Goal: Use online tool/utility: Use online tool/utility

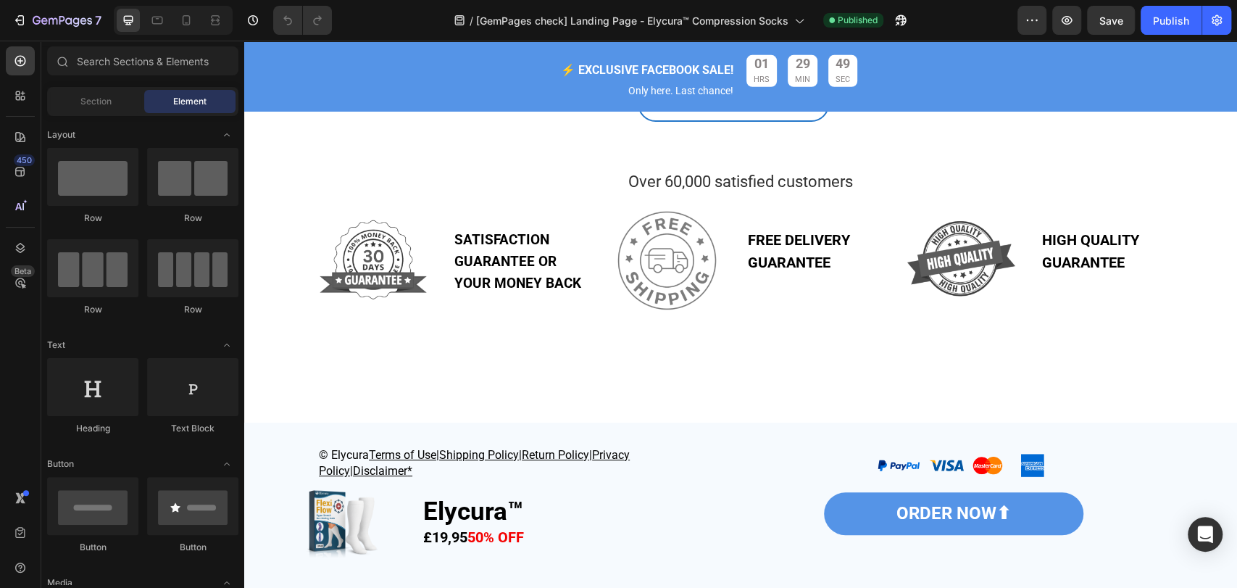
scroll to position [3005, 0]
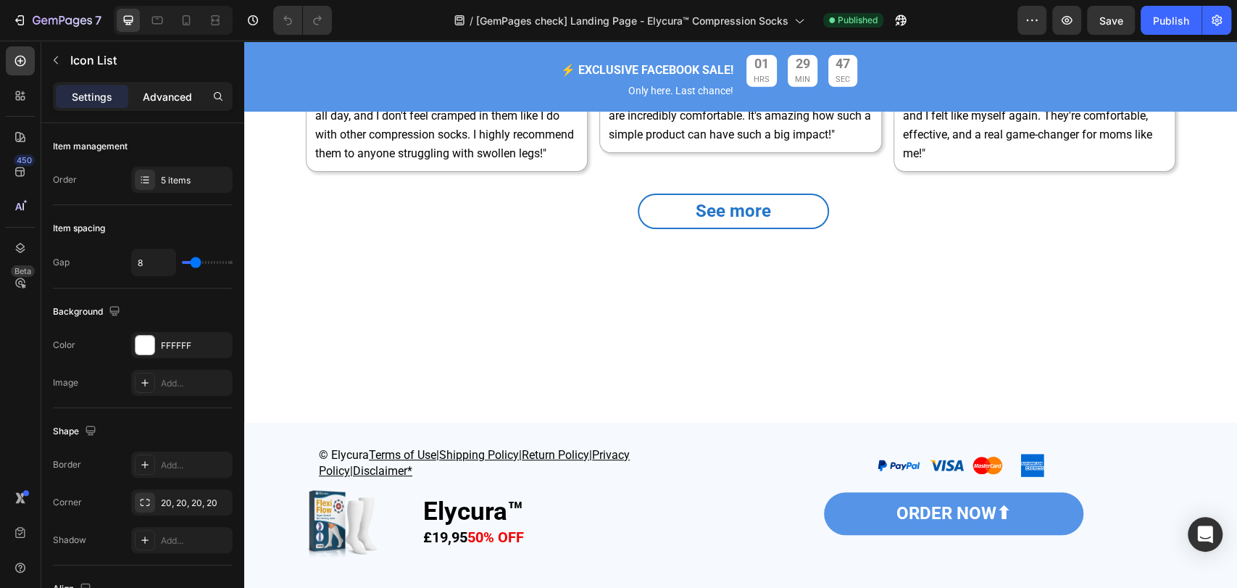
click at [165, 104] on p "Advanced" at bounding box center [167, 96] width 49 height 15
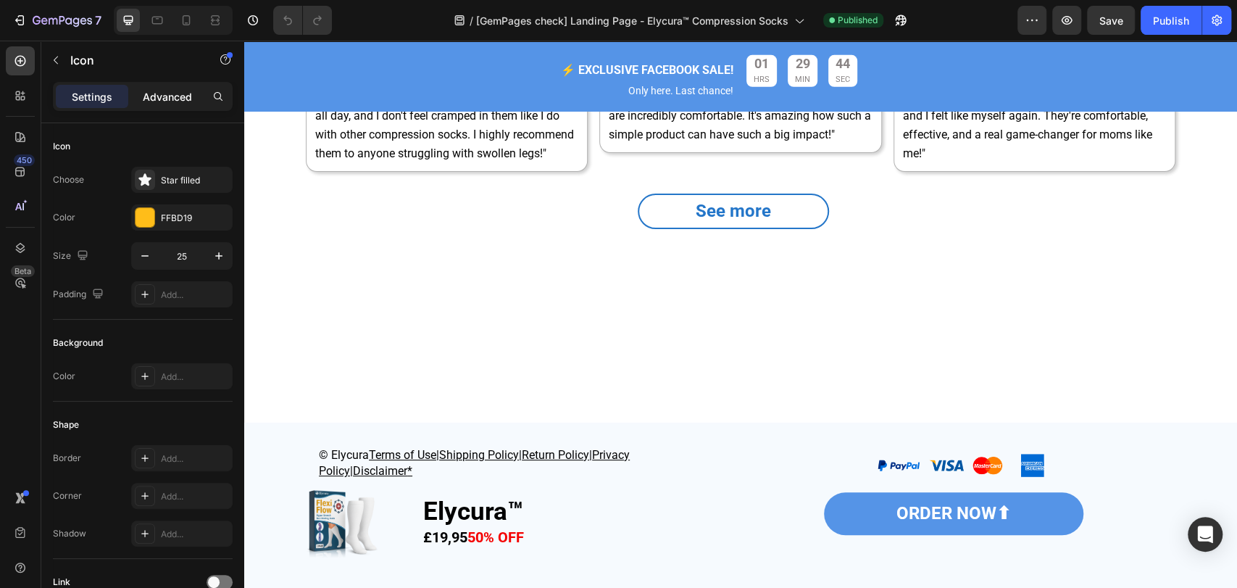
click at [175, 105] on div "Advanced" at bounding box center [167, 96] width 72 height 23
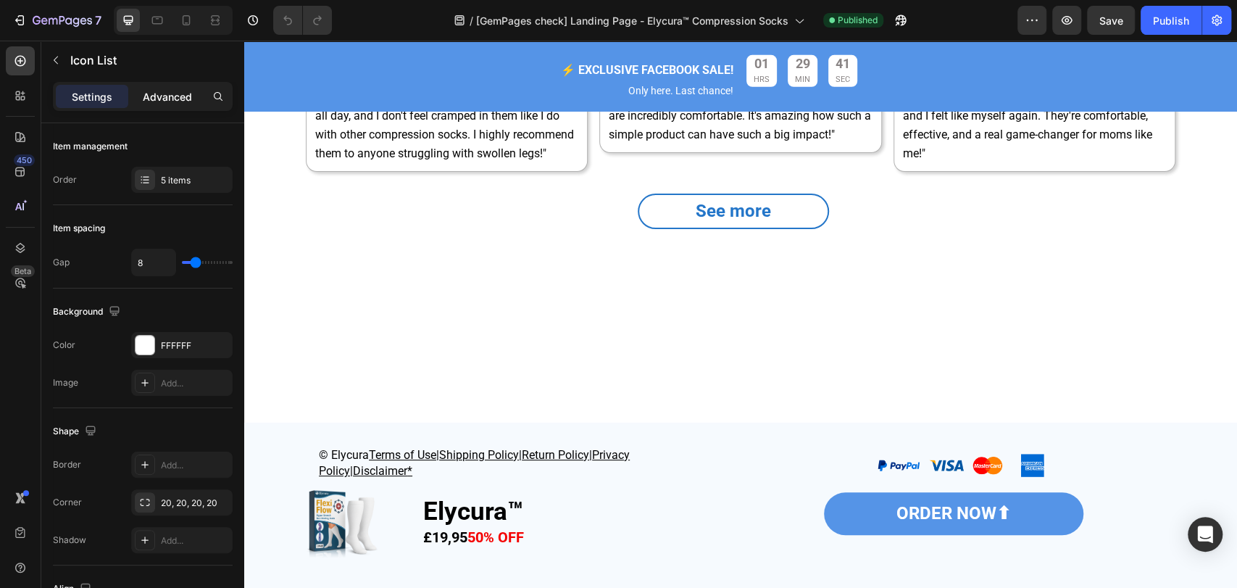
click at [182, 96] on p "Advanced" at bounding box center [167, 96] width 49 height 15
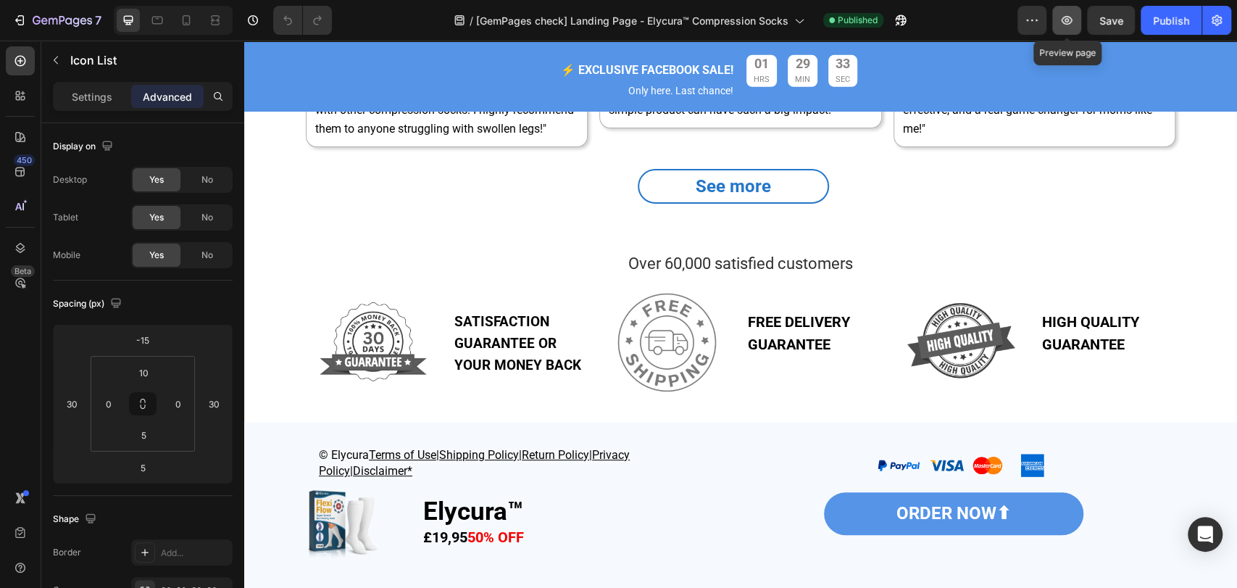
click at [1061, 23] on icon "button" at bounding box center [1066, 20] width 14 height 14
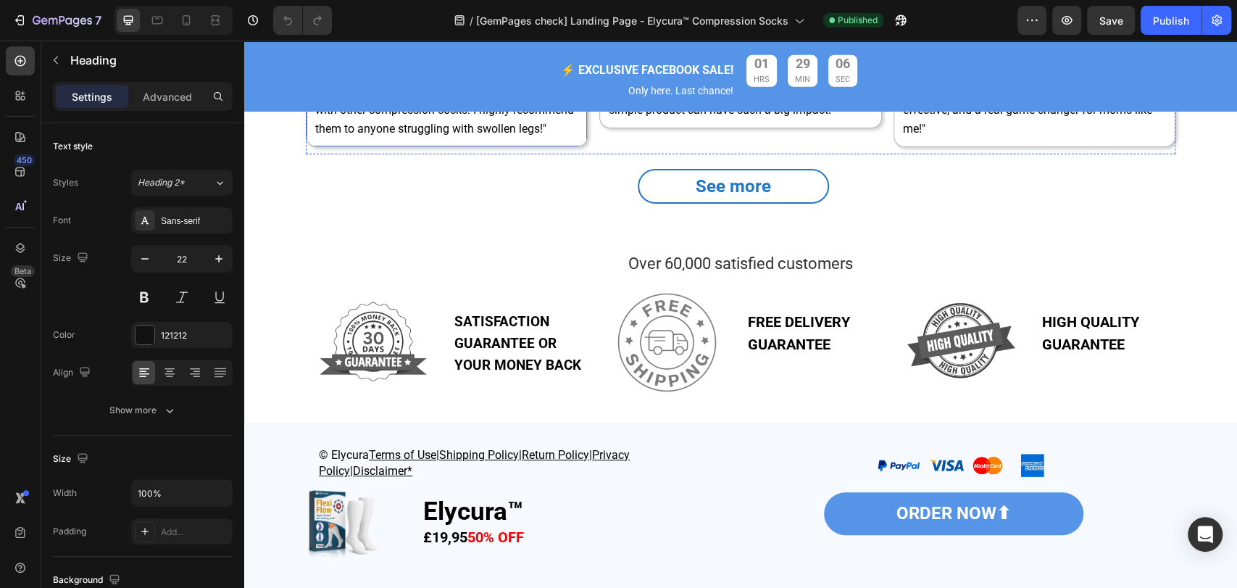
click at [569, 146] on div "Image Icon Icon Icon Icon Icon Icon List Icon [PERSON_NAME] Heading 0 Row "I've…" at bounding box center [446, 29] width 280 height 233
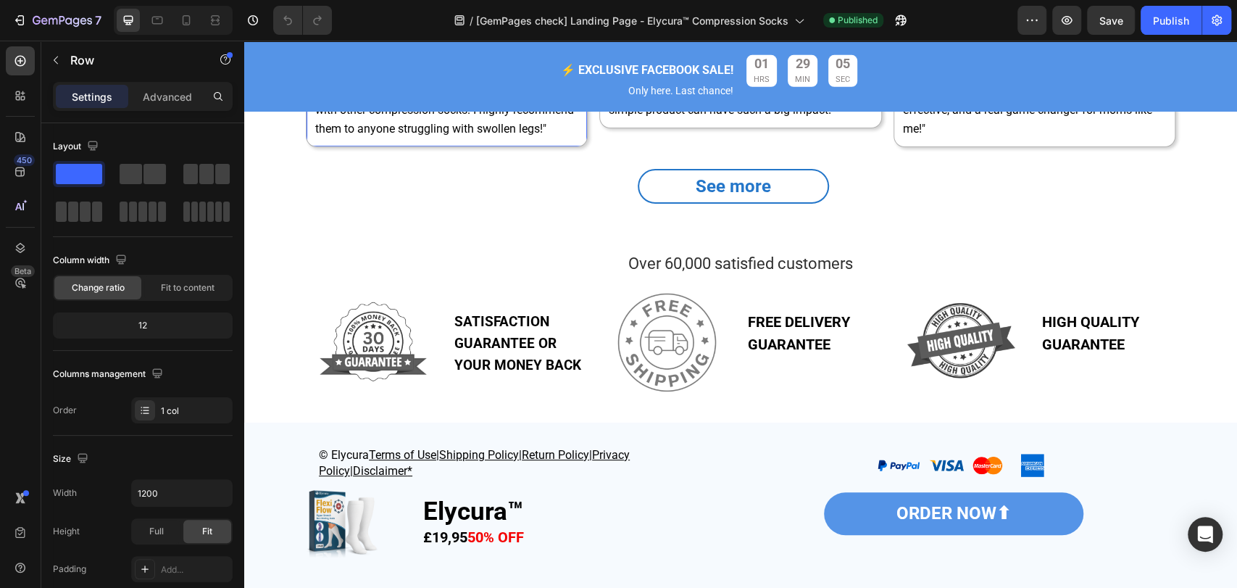
click at [569, 146] on div "Image Icon Icon Icon Icon Icon Icon List Icon Brooklyn [PERSON_NAME] Heading Ro…" at bounding box center [446, 29] width 280 height 233
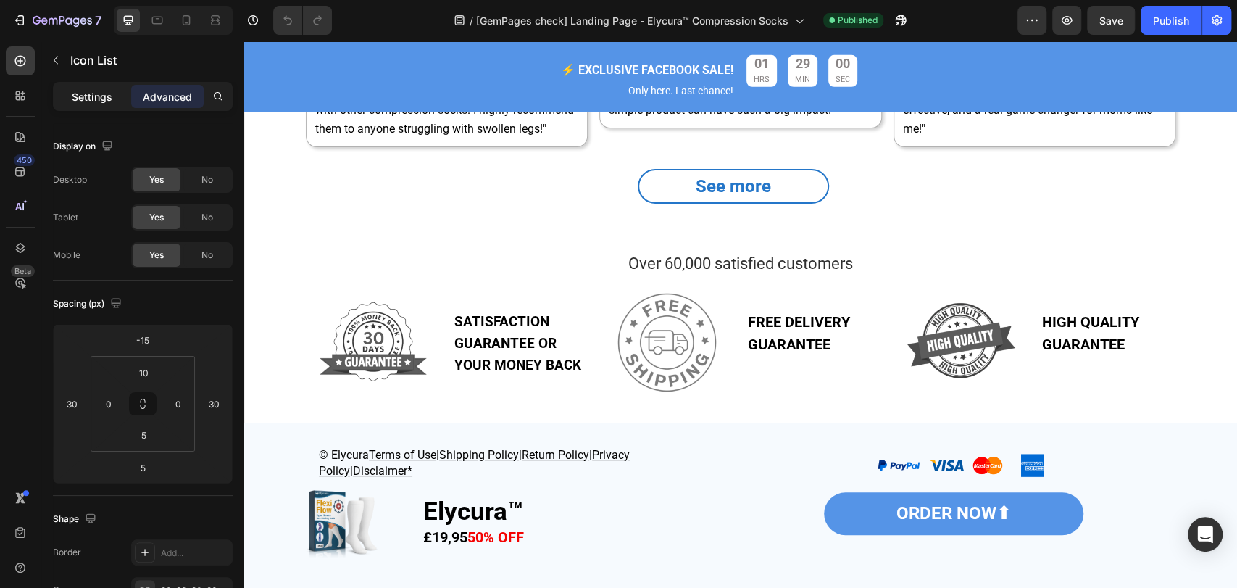
click at [87, 94] on p "Settings" at bounding box center [92, 96] width 41 height 15
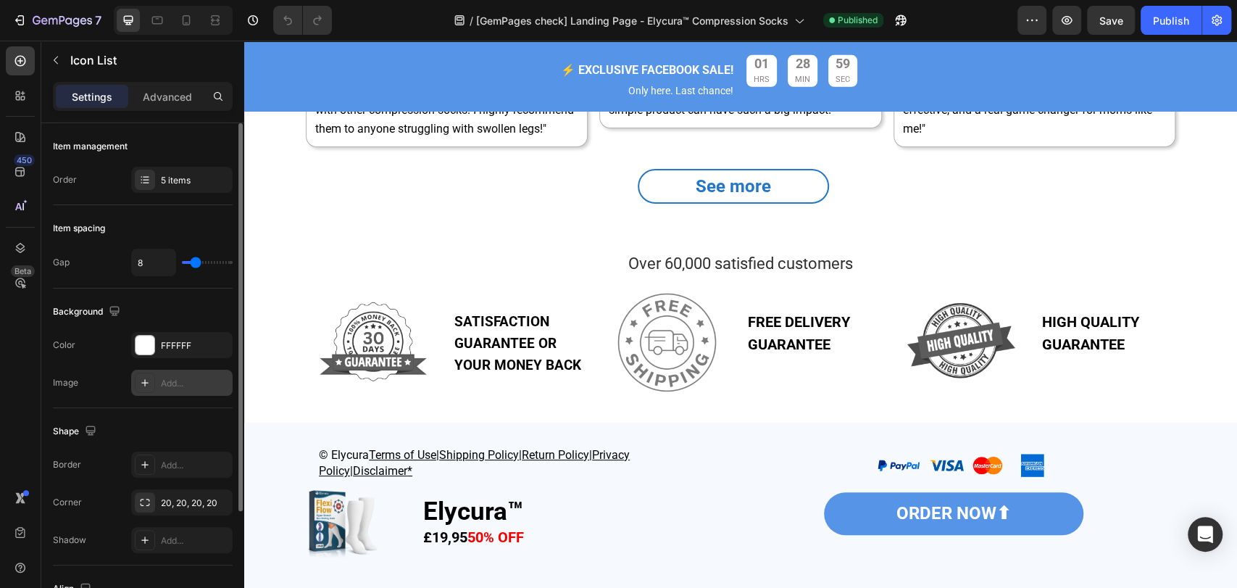
scroll to position [154, 0]
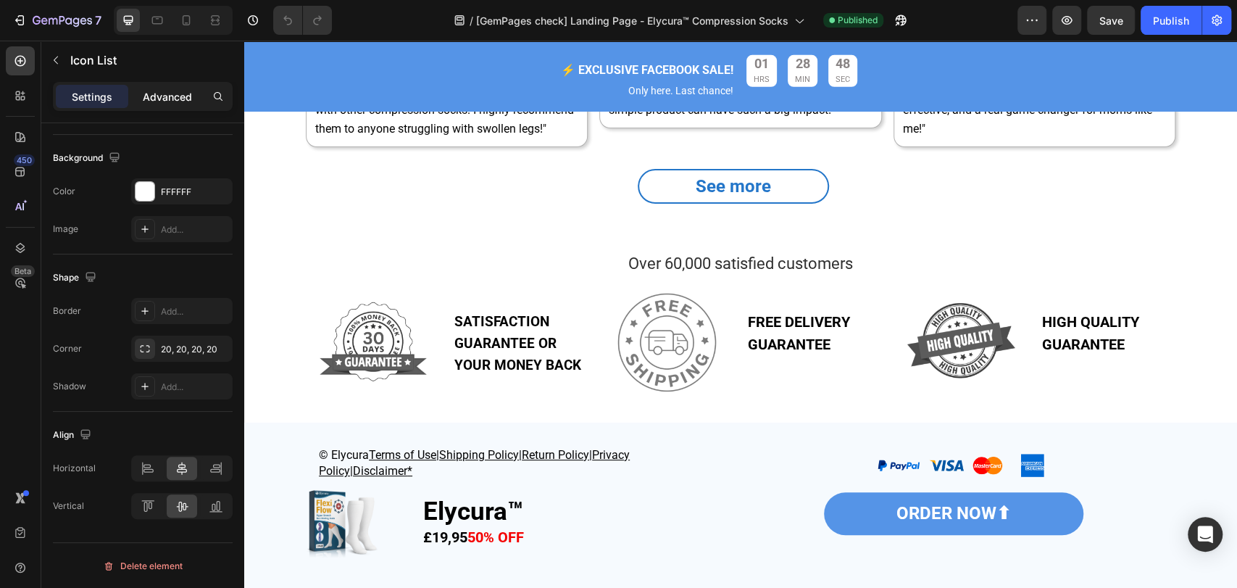
click at [148, 102] on p "Advanced" at bounding box center [167, 96] width 49 height 15
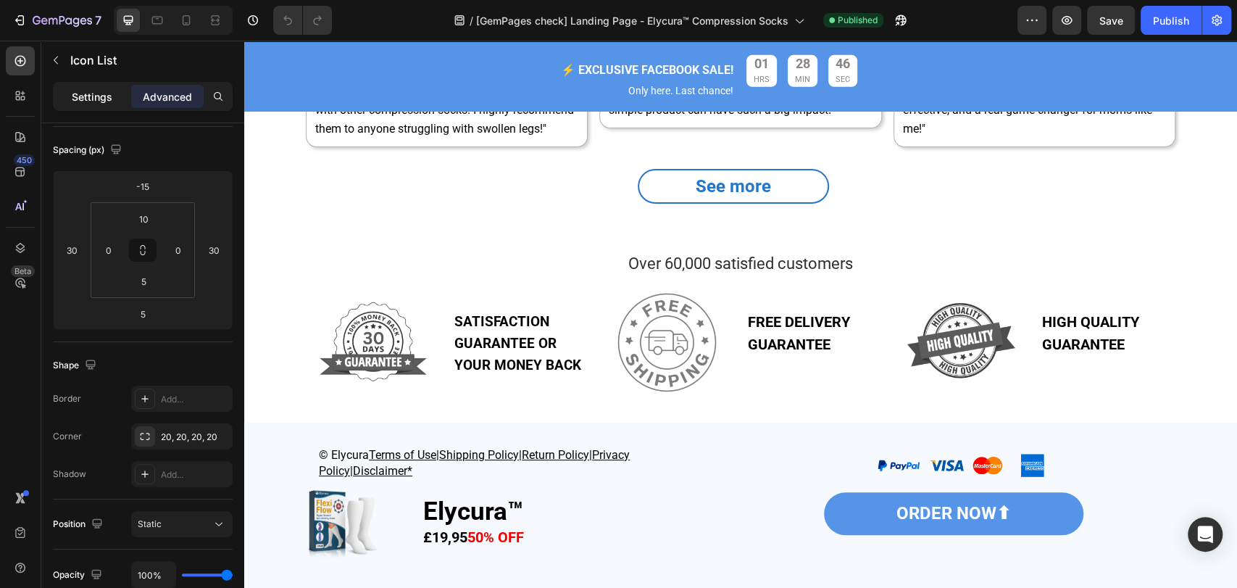
click at [92, 93] on p "Settings" at bounding box center [92, 96] width 41 height 15
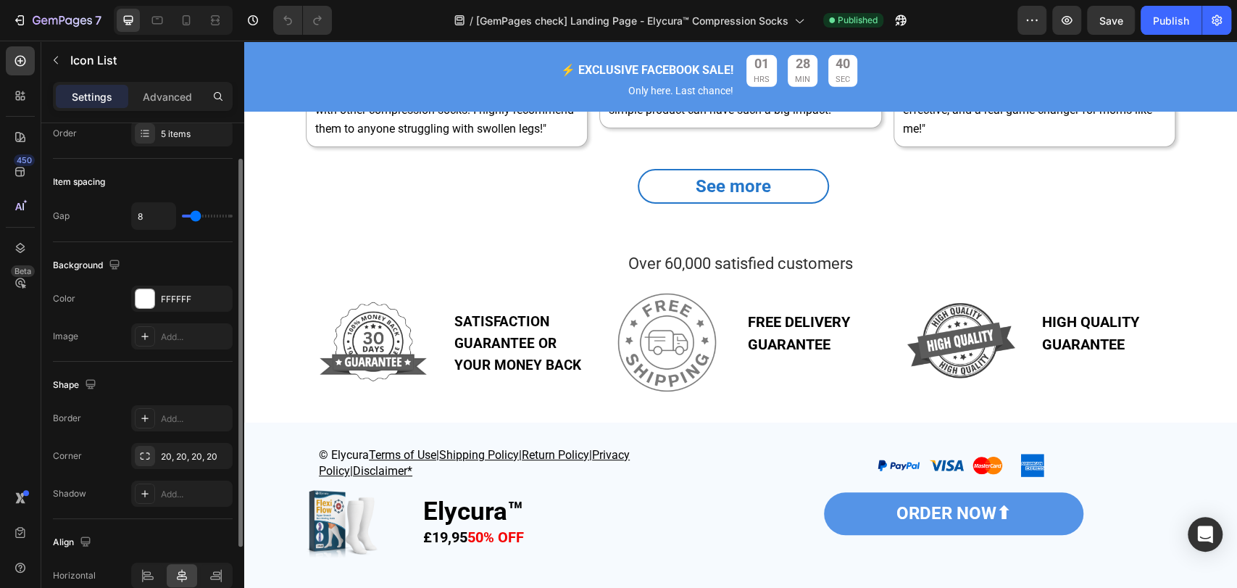
scroll to position [0, 0]
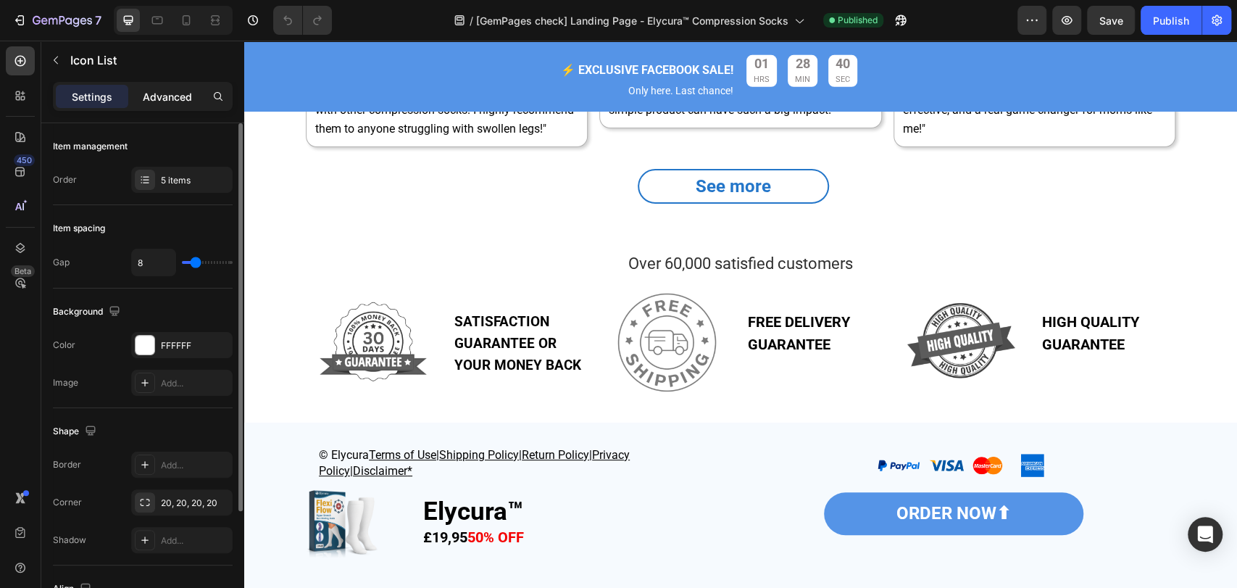
click at [172, 89] on p "Advanced" at bounding box center [167, 96] width 49 height 15
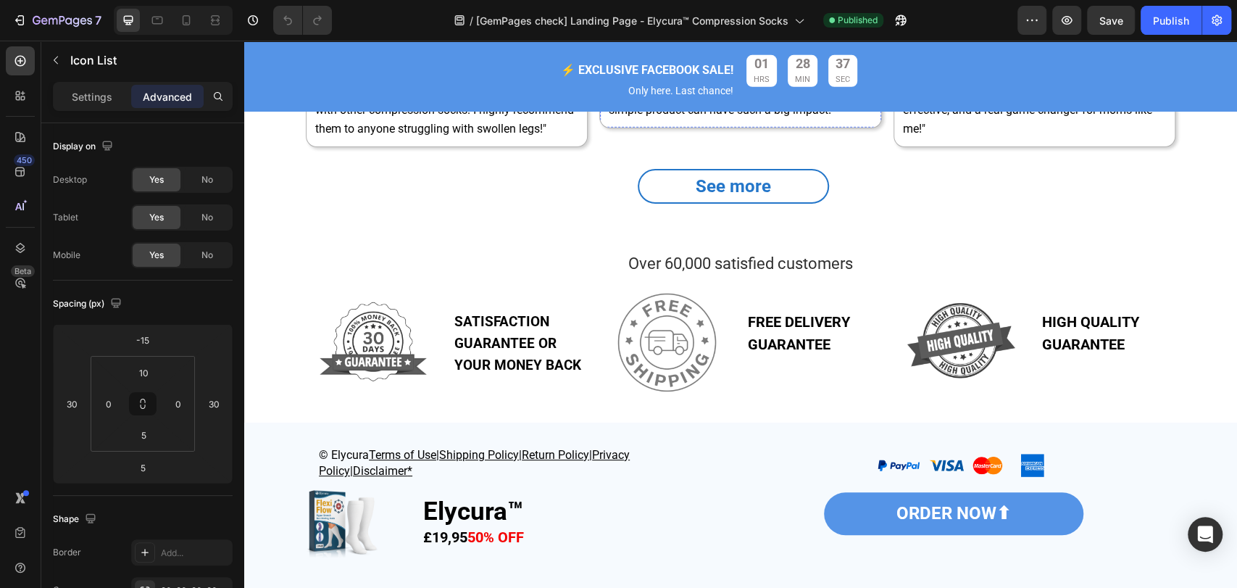
click at [894, 146] on div "Image Icon Icon Icon Icon Icon Icon List 5 Icon [PERSON_NAME] Heading Row "Afte…" at bounding box center [1034, 29] width 280 height 233
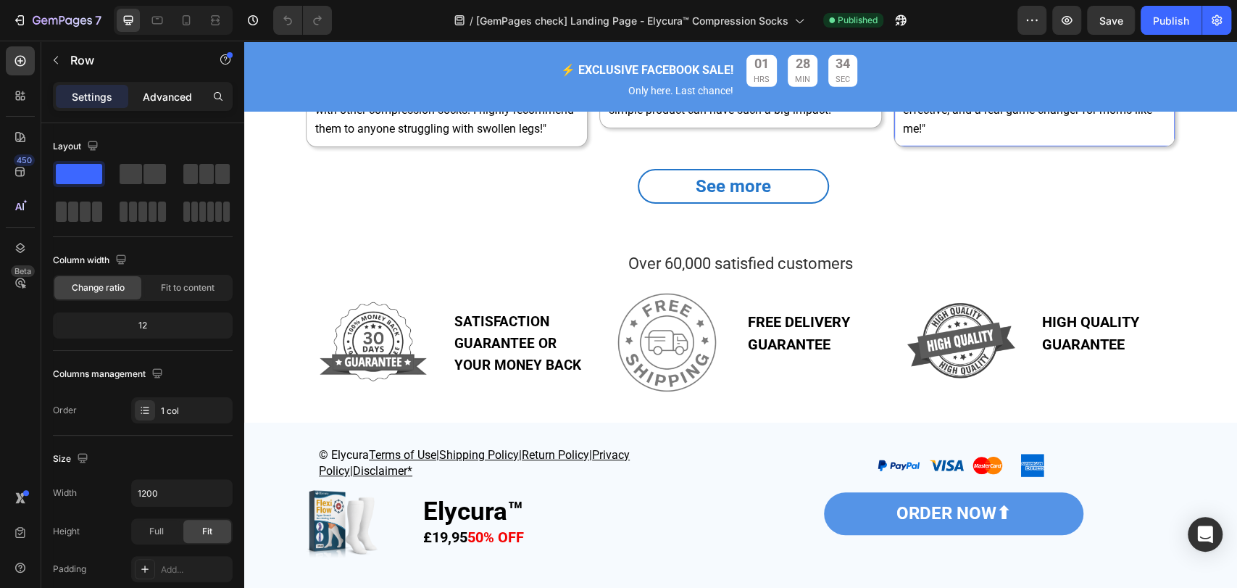
click at [155, 102] on p "Advanced" at bounding box center [167, 96] width 49 height 15
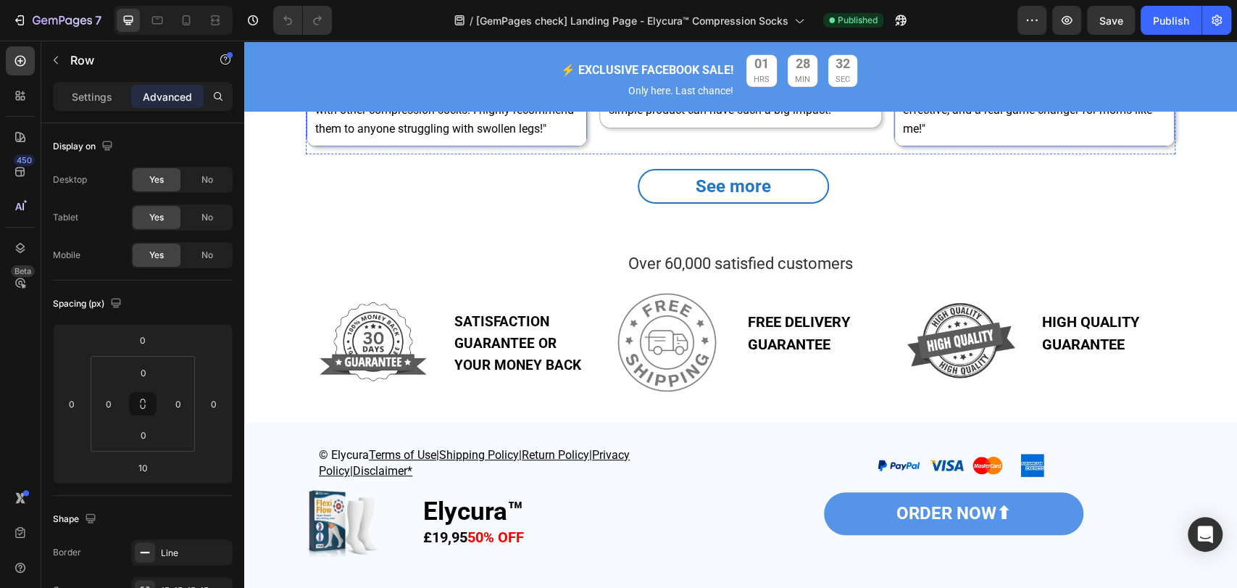
click at [570, 146] on div "Image Icon Icon Icon Icon Icon Icon List Icon Brooklyn [PERSON_NAME] Heading Ro…" at bounding box center [446, 29] width 280 height 233
click at [601, 128] on div "Image Icon Icon Icon Icon Icon Icon List Icon [PERSON_NAME] Heading Row "As som…" at bounding box center [740, 20] width 280 height 214
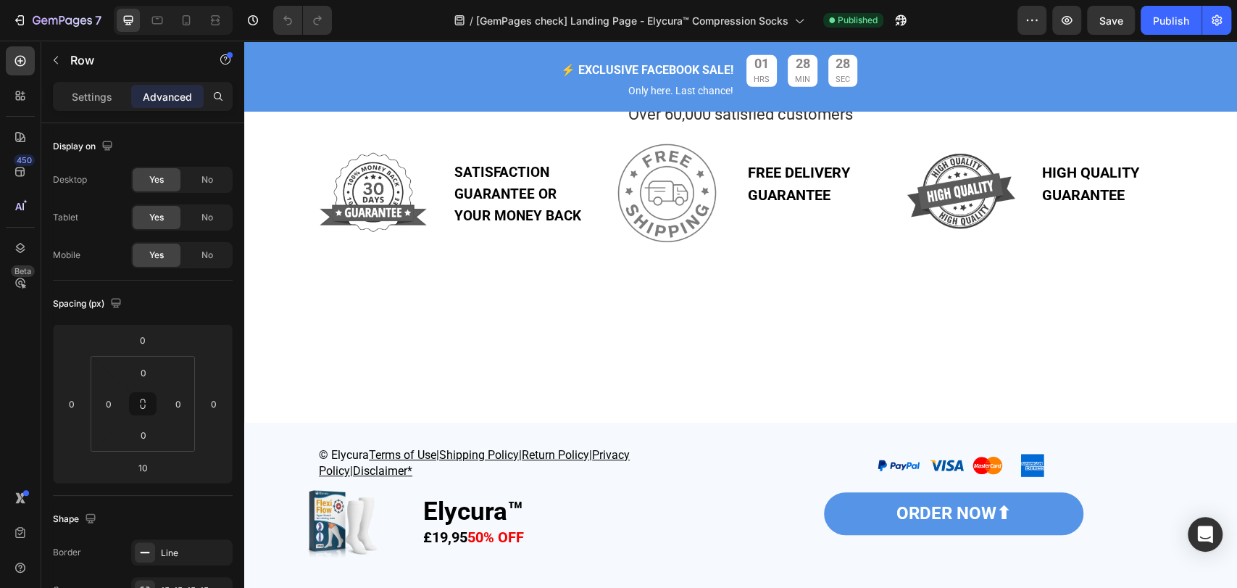
scroll to position [3112, 0]
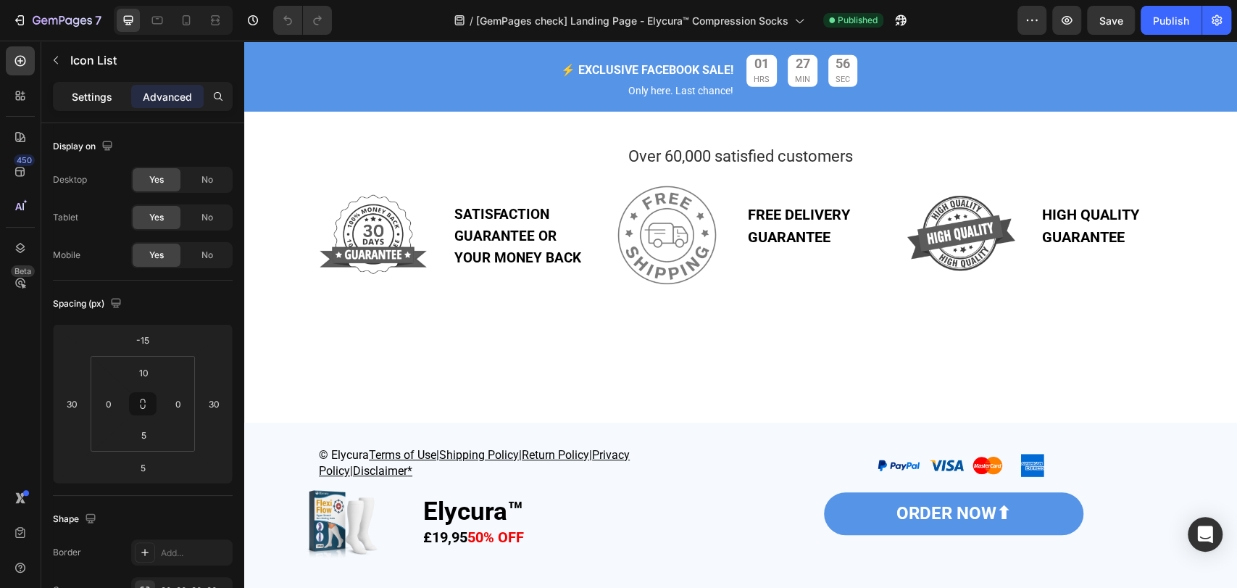
click at [89, 99] on p "Settings" at bounding box center [92, 96] width 41 height 15
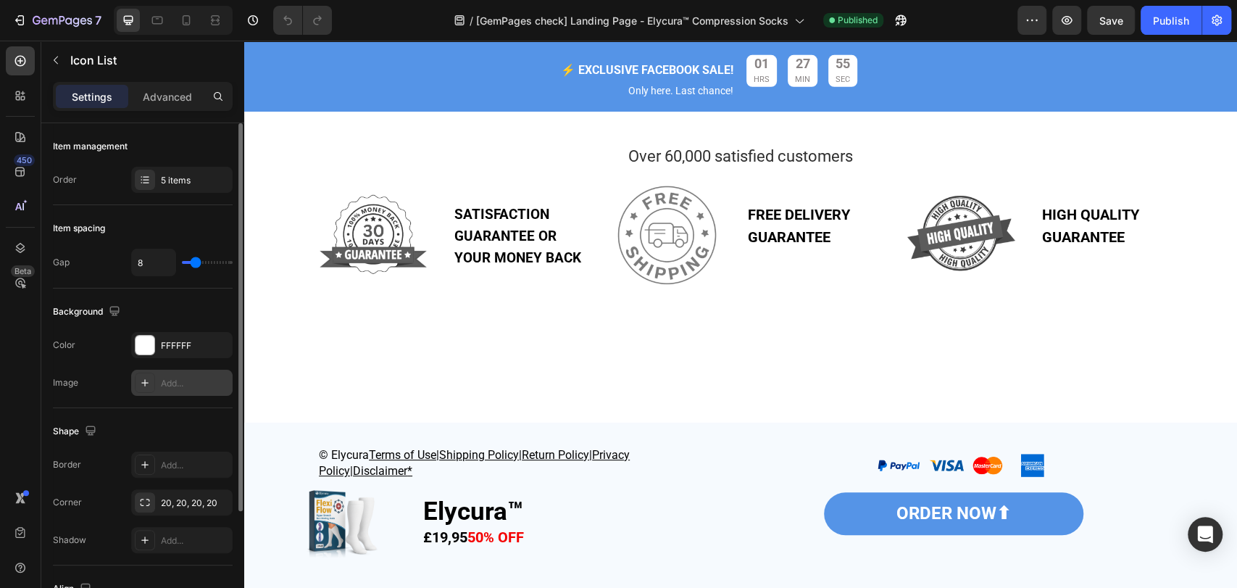
scroll to position [107, 0]
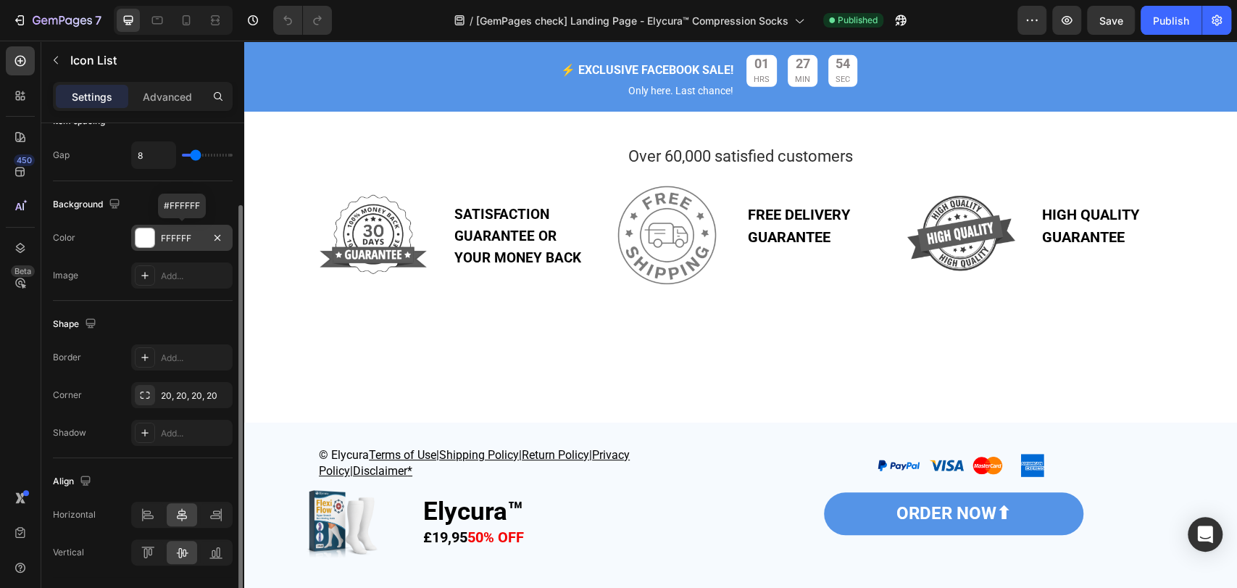
click at [139, 239] on div at bounding box center [144, 237] width 19 height 19
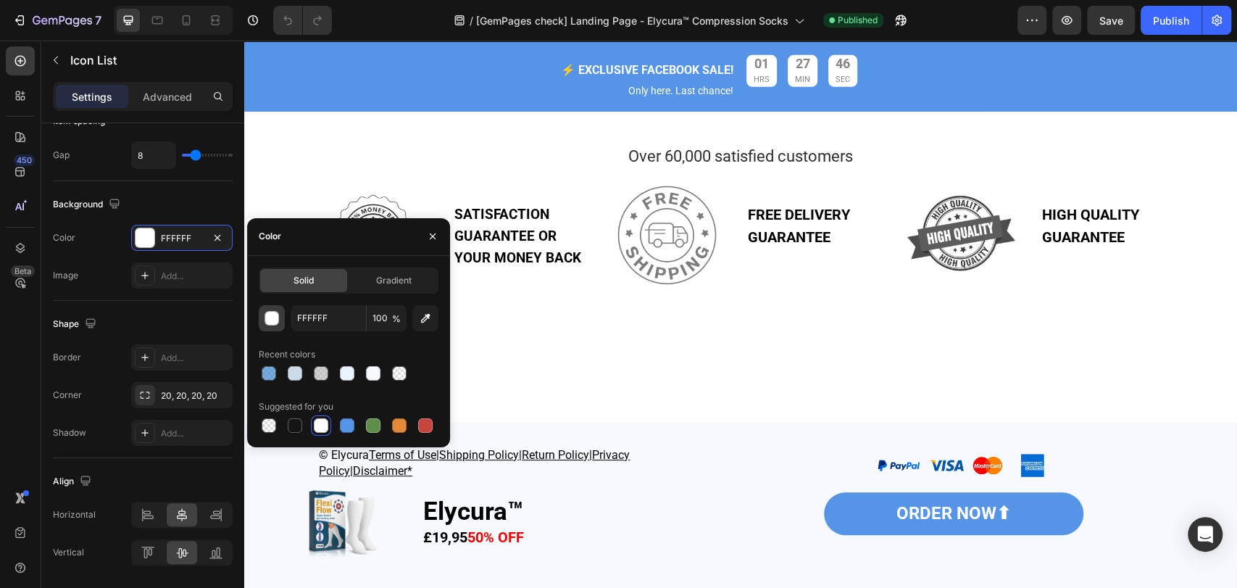
click at [272, 319] on div "button" at bounding box center [272, 319] width 14 height 14
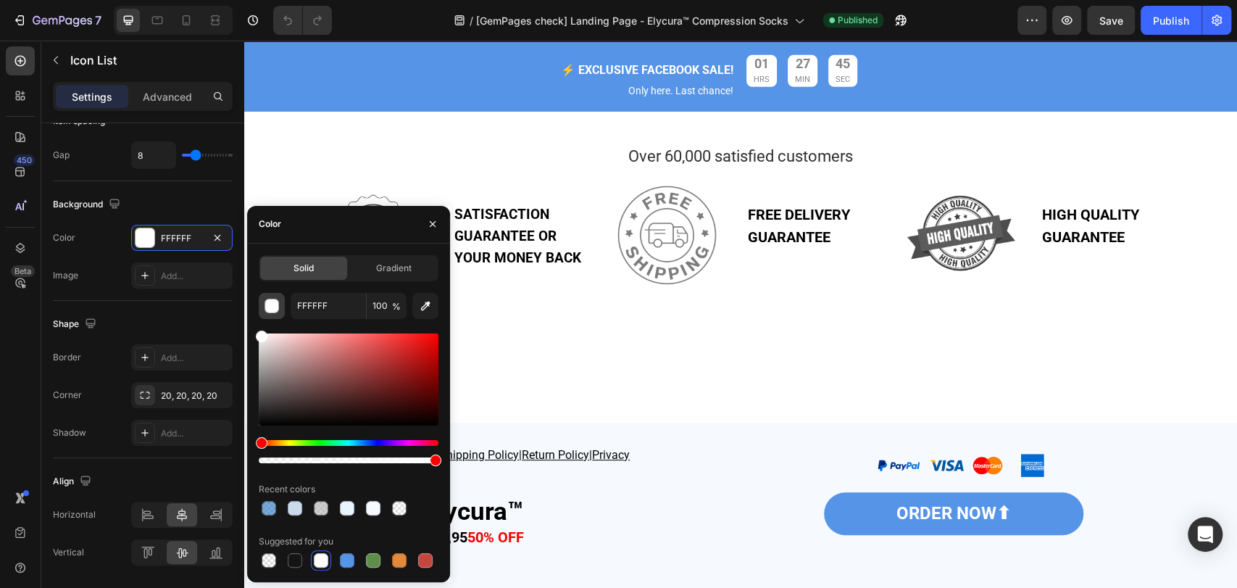
click at [272, 319] on div "FFFFFF 100 % Recent colors Suggested for you" at bounding box center [349, 431] width 180 height 277
click at [434, 222] on icon "button" at bounding box center [433, 224] width 12 height 12
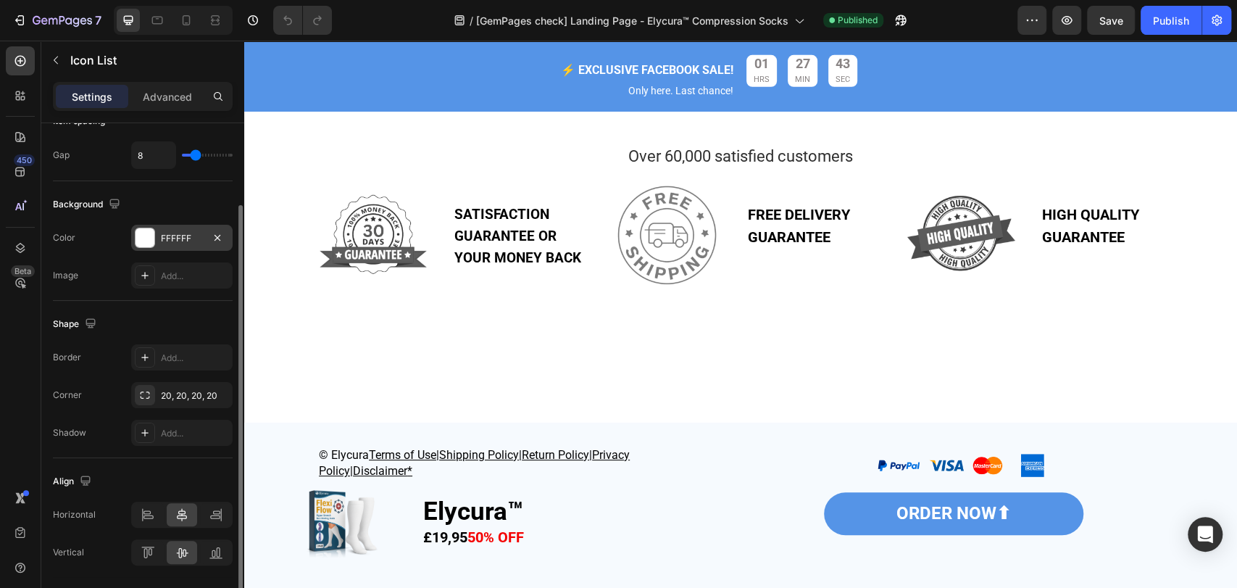
click at [148, 239] on div at bounding box center [144, 237] width 19 height 19
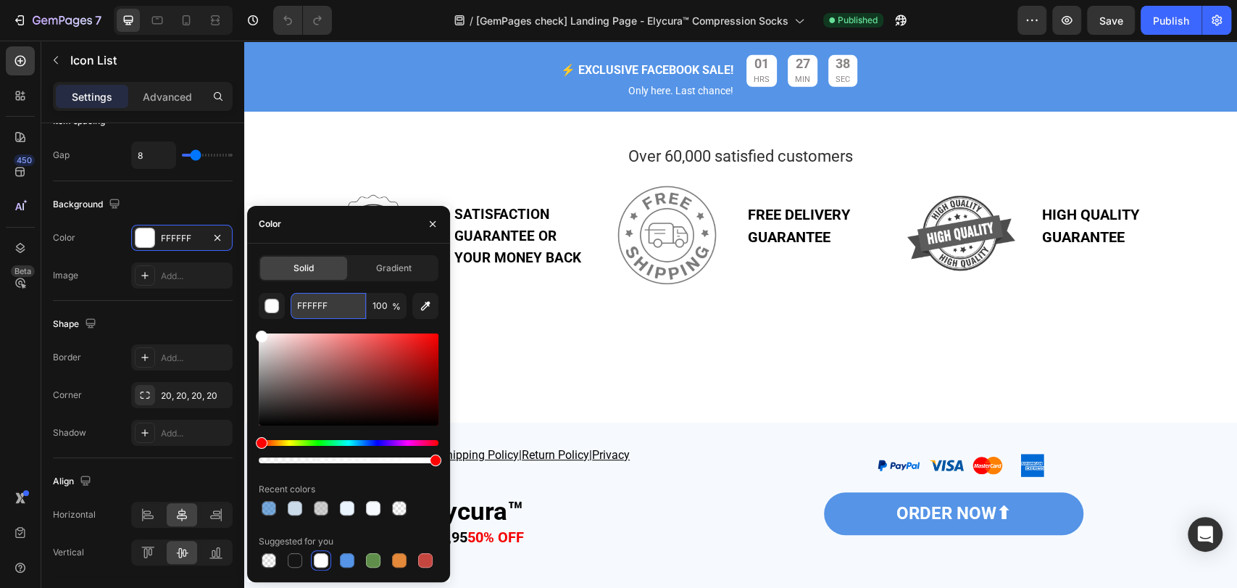
click at [303, 307] on input "FFFFFF" at bounding box center [328, 306] width 75 height 26
click at [296, 307] on input "FFFFFF" at bounding box center [328, 306] width 75 height 26
type input "FFFFFF"
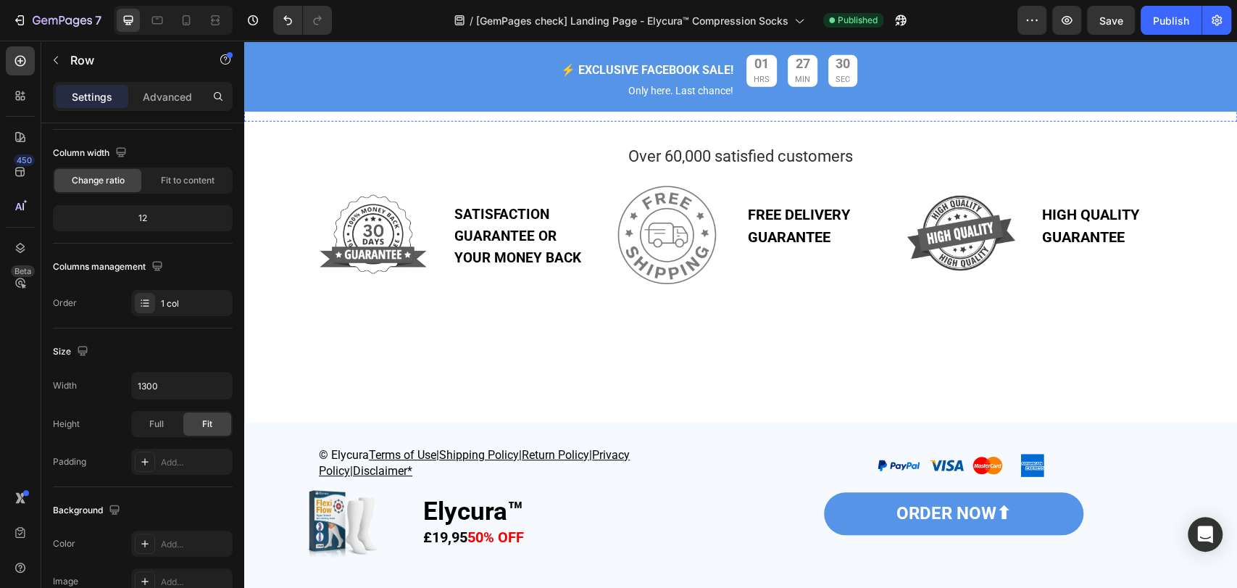
scroll to position [0, 0]
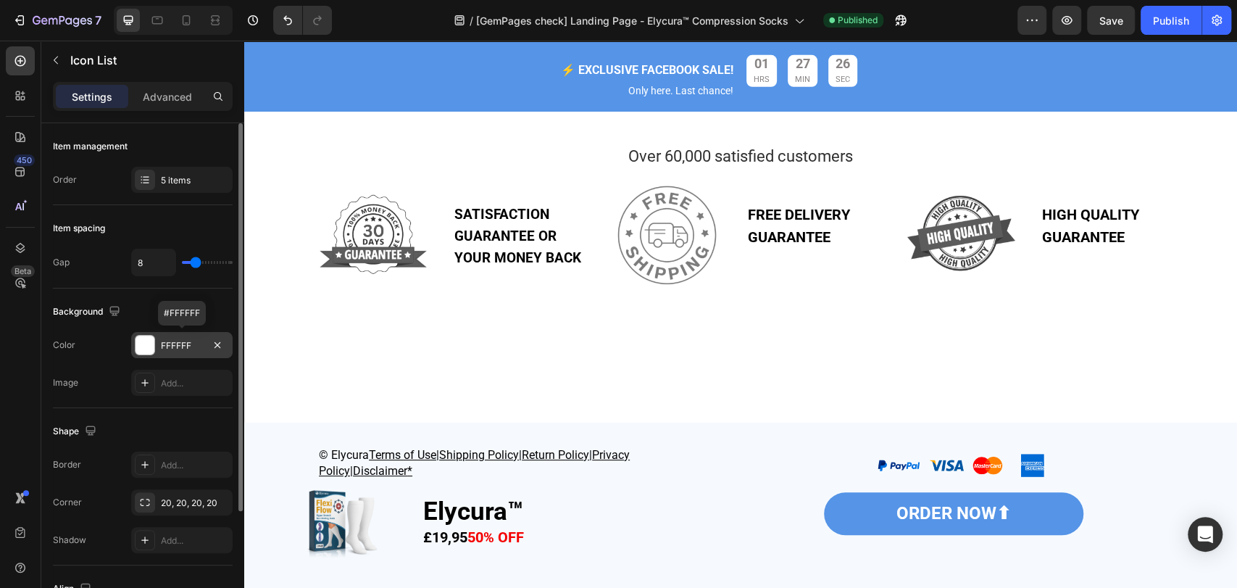
click at [168, 343] on div "FFFFFF" at bounding box center [182, 345] width 42 height 13
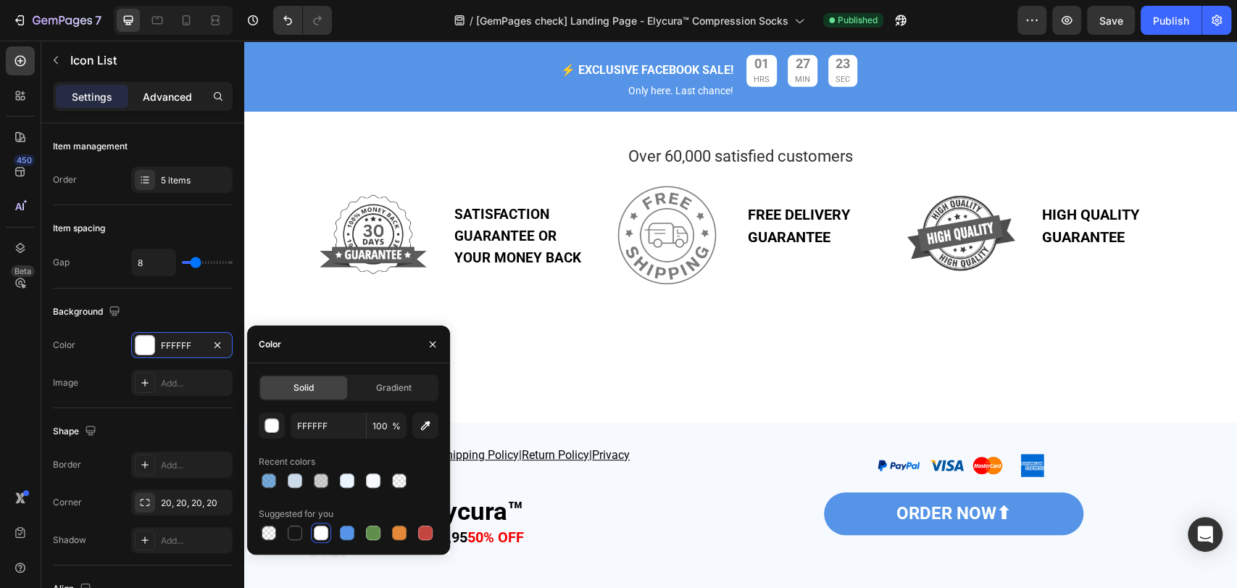
click at [156, 104] on p "Advanced" at bounding box center [167, 96] width 49 height 15
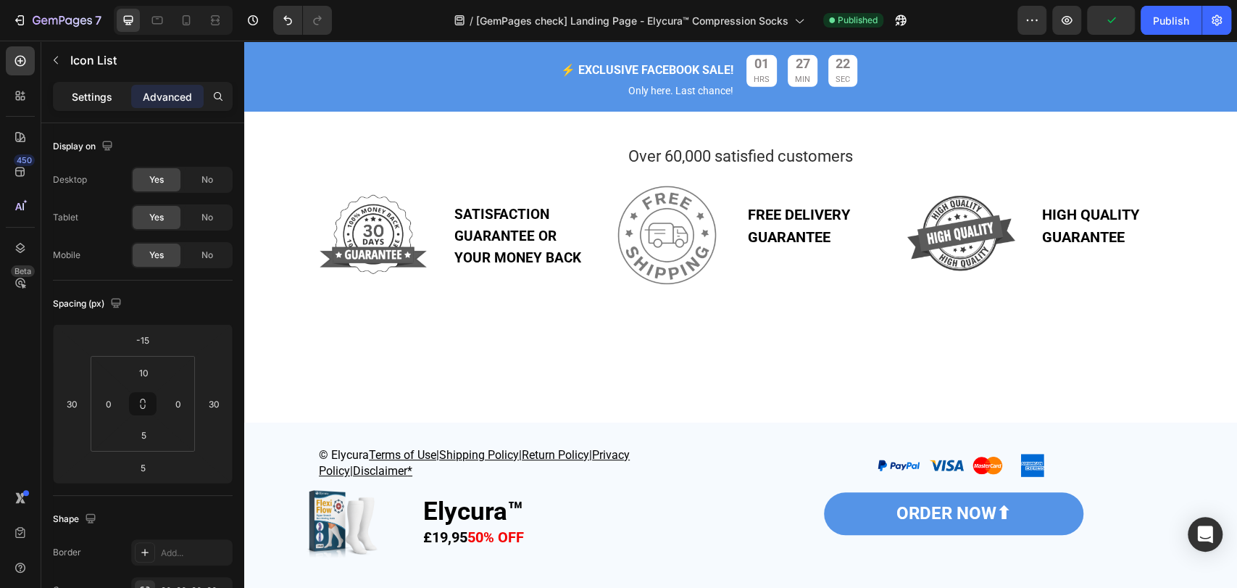
click at [93, 91] on p "Settings" at bounding box center [92, 96] width 41 height 15
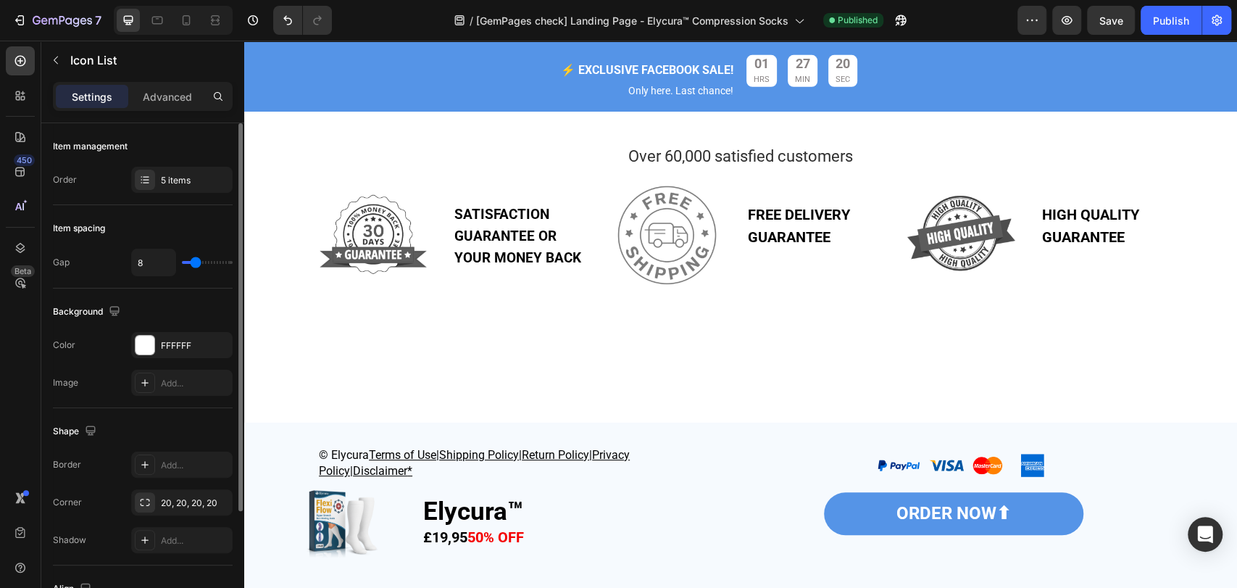
scroll to position [107, 0]
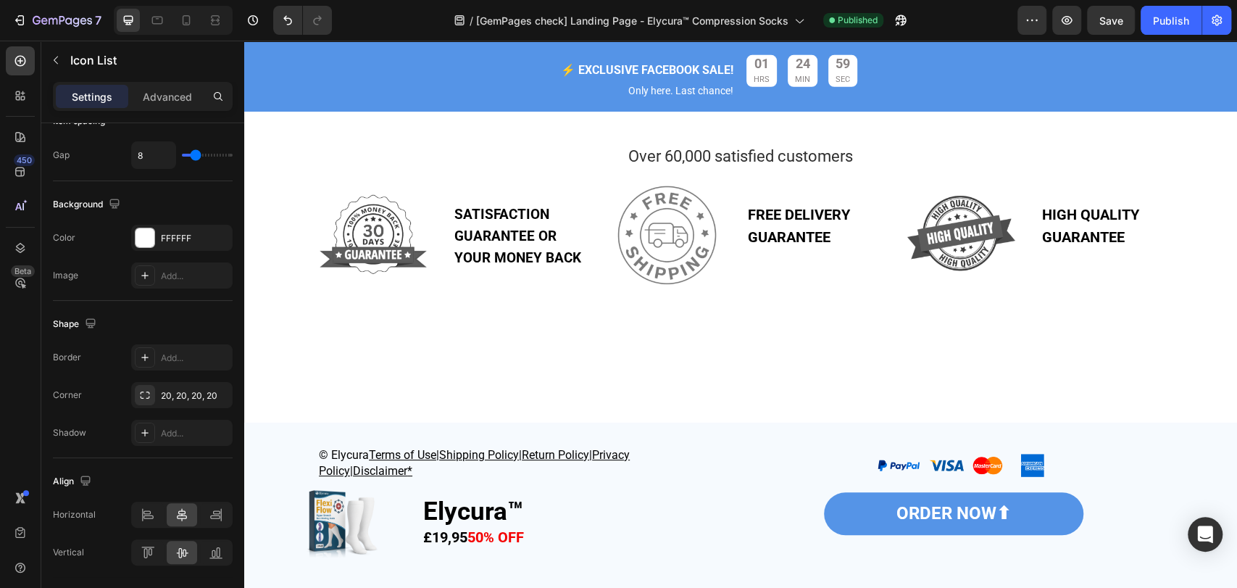
click at [164, 240] on div "FFFFFF" at bounding box center [182, 238] width 42 height 13
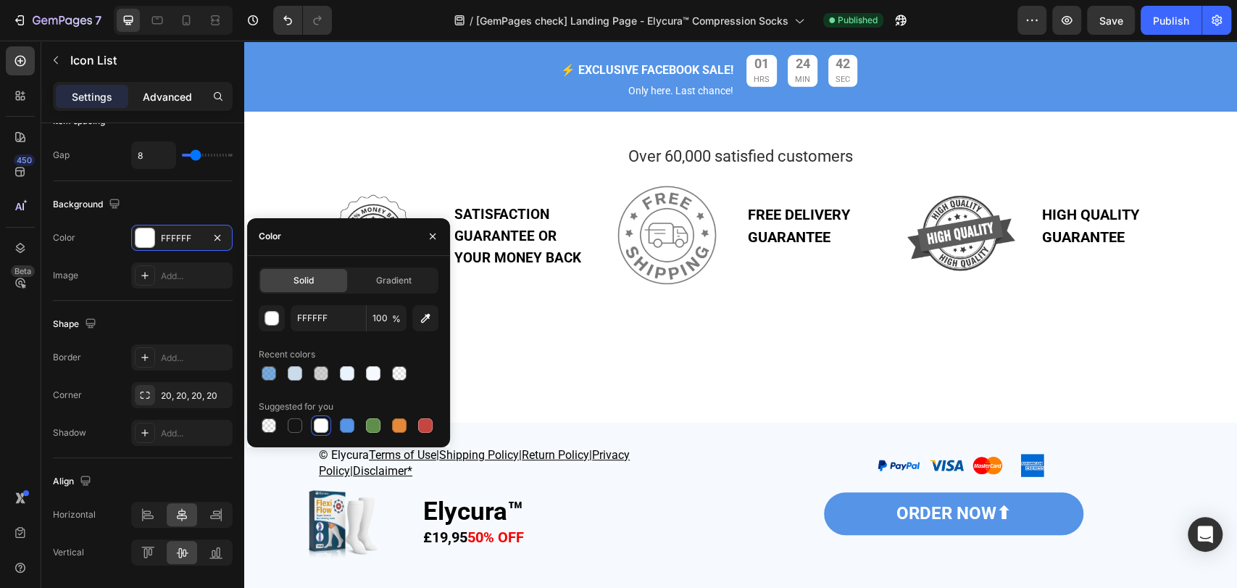
click at [152, 94] on p "Advanced" at bounding box center [167, 96] width 49 height 15
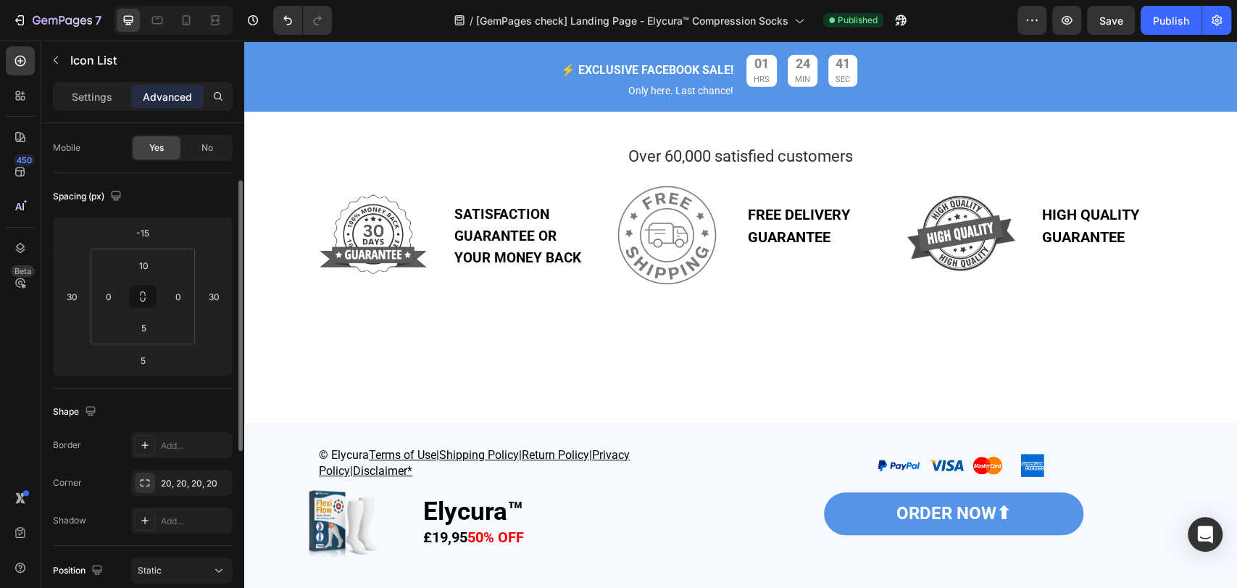
scroll to position [0, 0]
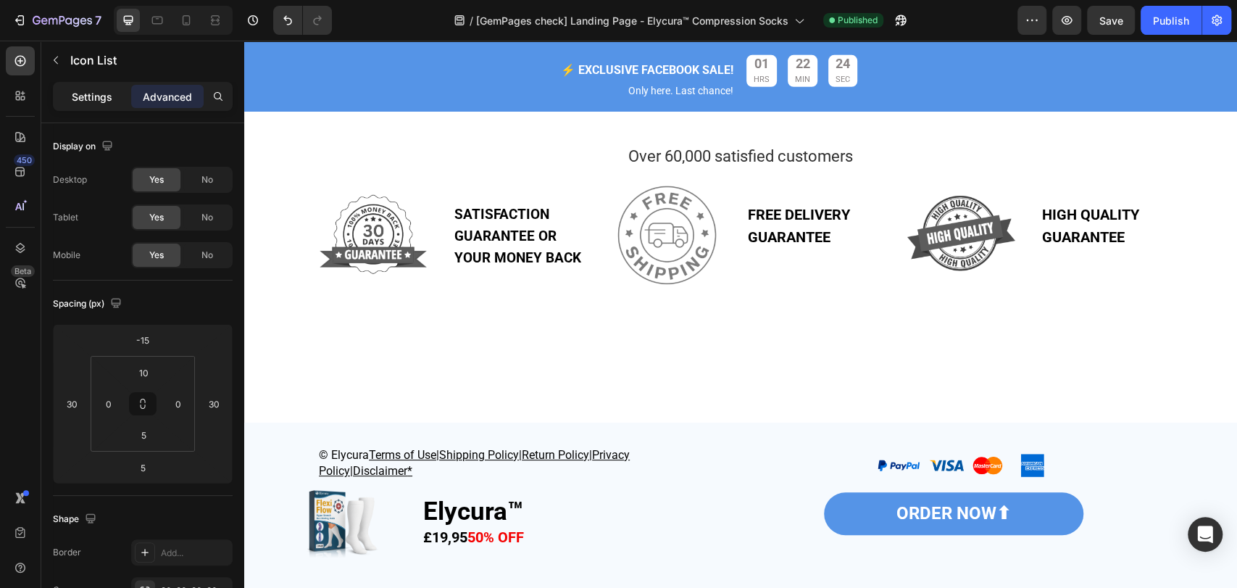
click at [91, 101] on p "Settings" at bounding box center [92, 96] width 41 height 15
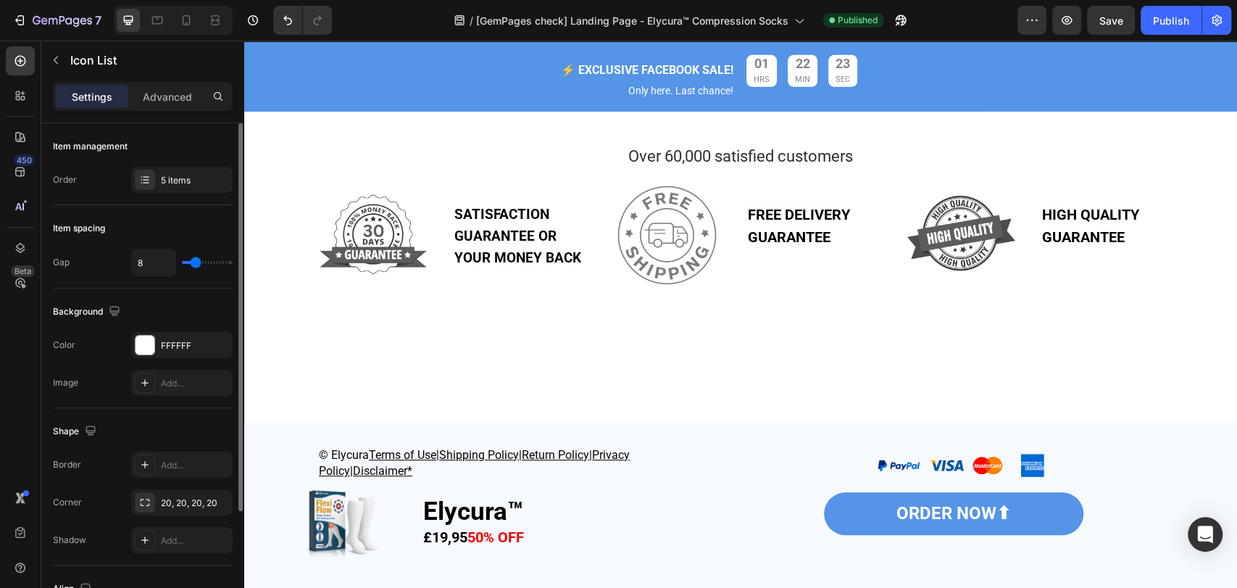
scroll to position [107, 0]
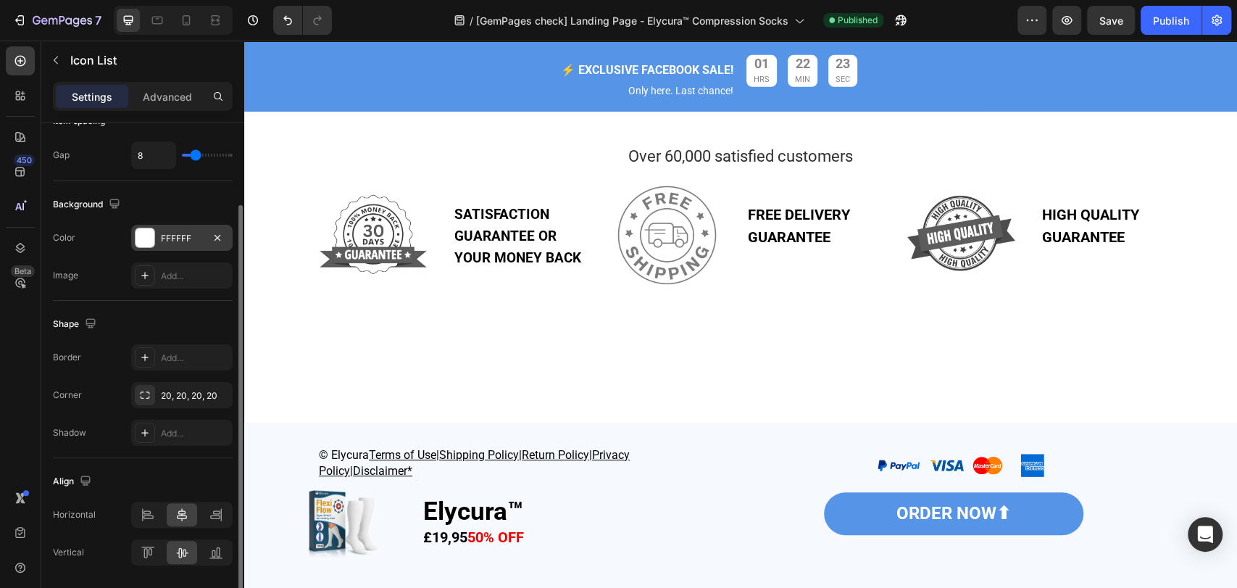
click at [168, 239] on div "FFFFFF" at bounding box center [182, 238] width 42 height 13
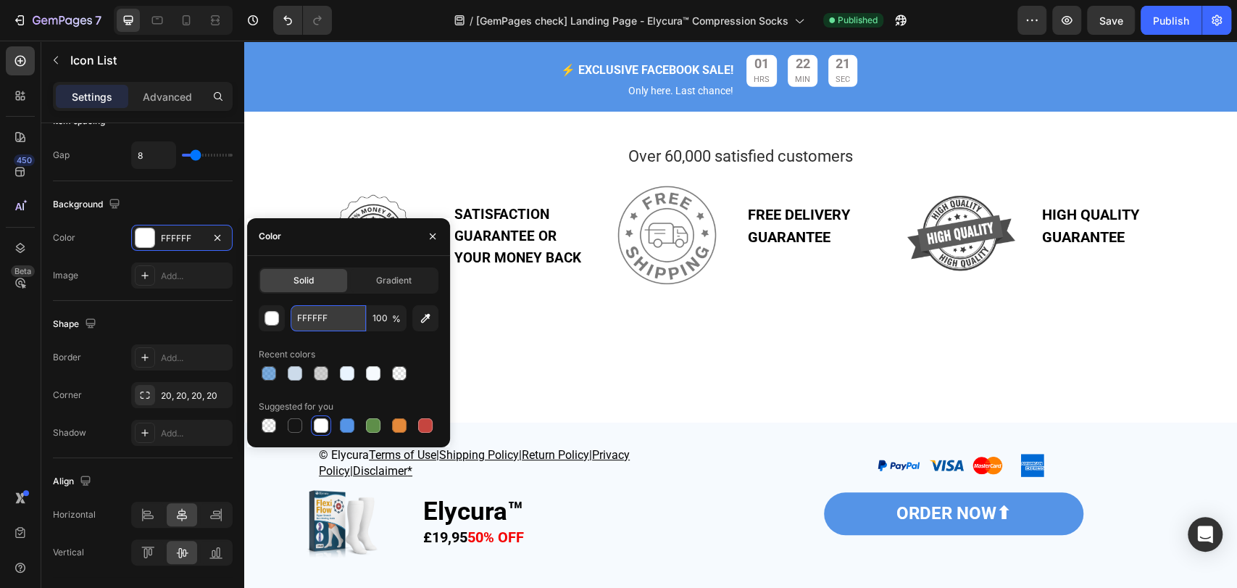
click at [312, 319] on input "FFFFFF" at bounding box center [328, 318] width 75 height 26
click at [298, 320] on input "FFFFFF" at bounding box center [328, 318] width 75 height 26
click at [421, 318] on icon "button" at bounding box center [425, 318] width 14 height 14
click at [304, 314] on input "FFFFFF" at bounding box center [328, 318] width 75 height 26
click at [372, 372] on div at bounding box center [373, 373] width 14 height 14
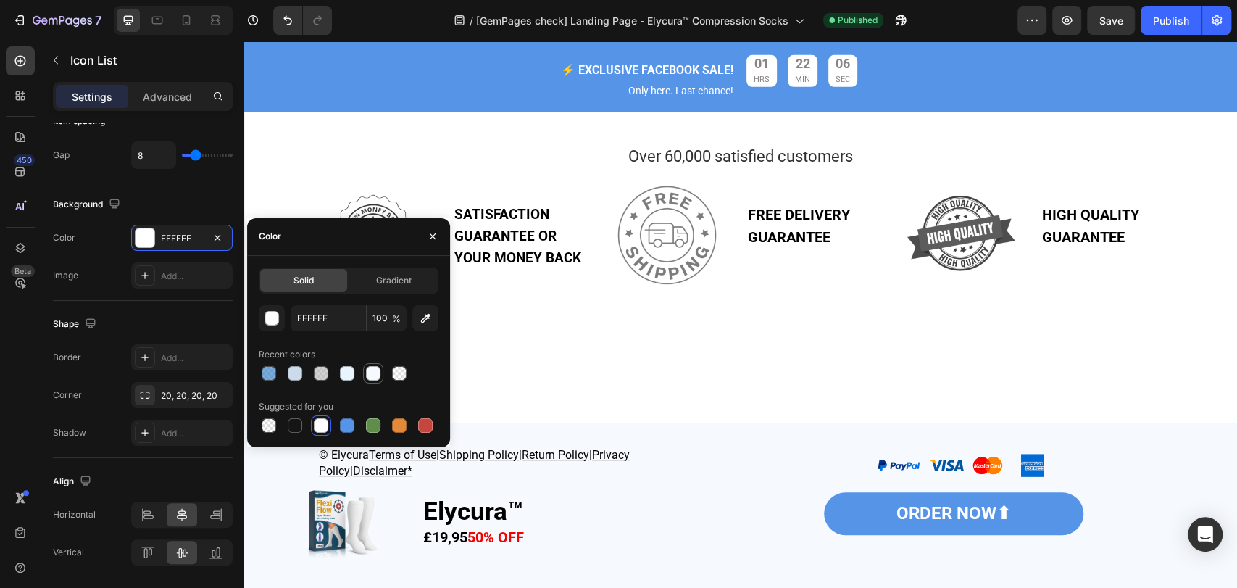
type input "F6FAFE"
click at [306, 320] on input "F6FAFE" at bounding box center [328, 318] width 75 height 26
type input "FFFFFF"
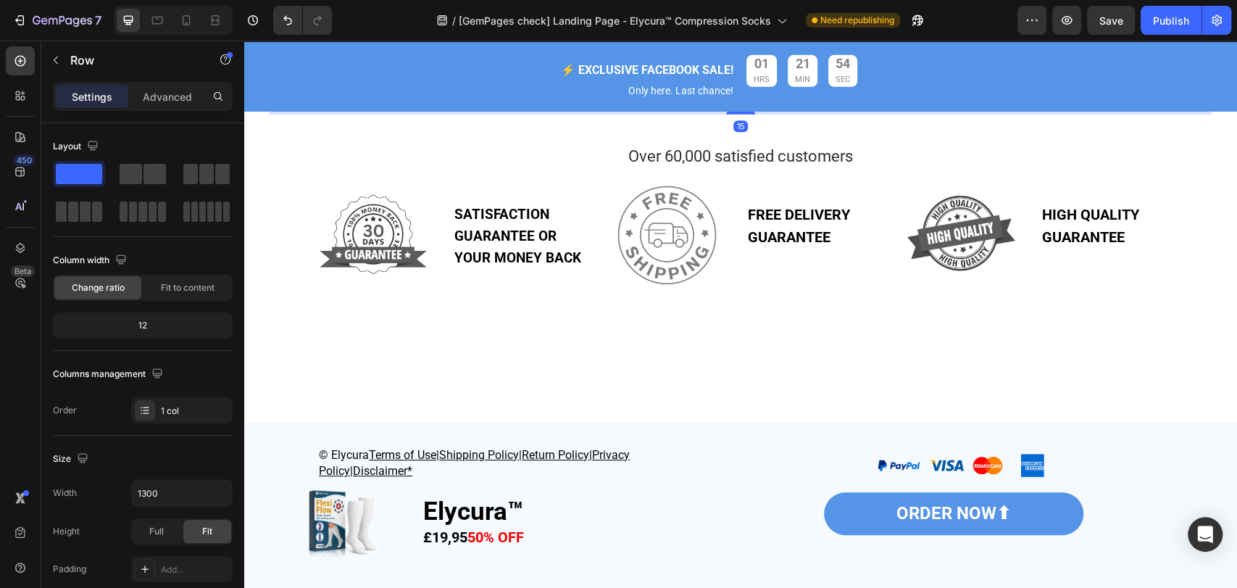
scroll to position [3005, 0]
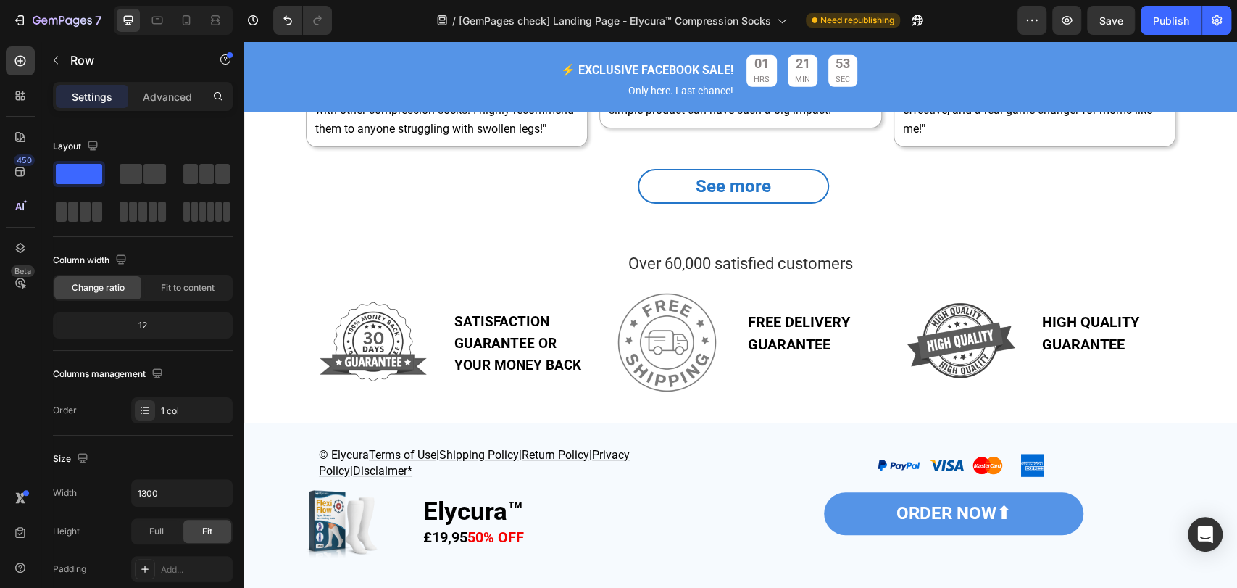
click at [348, 146] on div "Image Icon Icon Icon Icon Icon Icon List 5 Icon Brooklyn [PERSON_NAME] Heading …" at bounding box center [446, 29] width 280 height 233
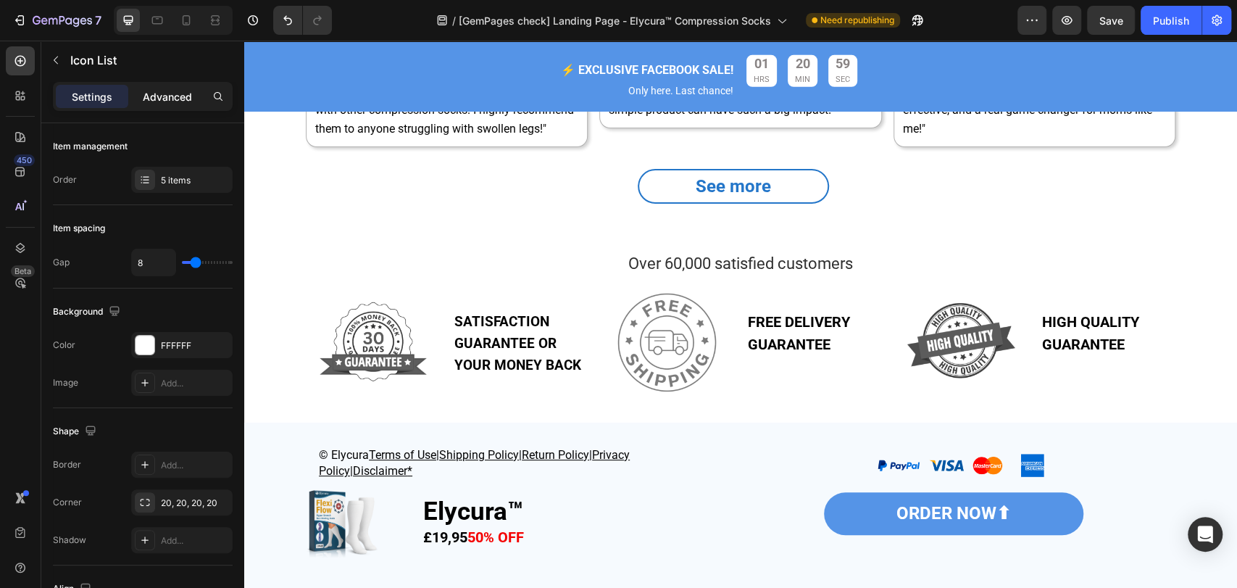
click at [156, 101] on p "Advanced" at bounding box center [167, 96] width 49 height 15
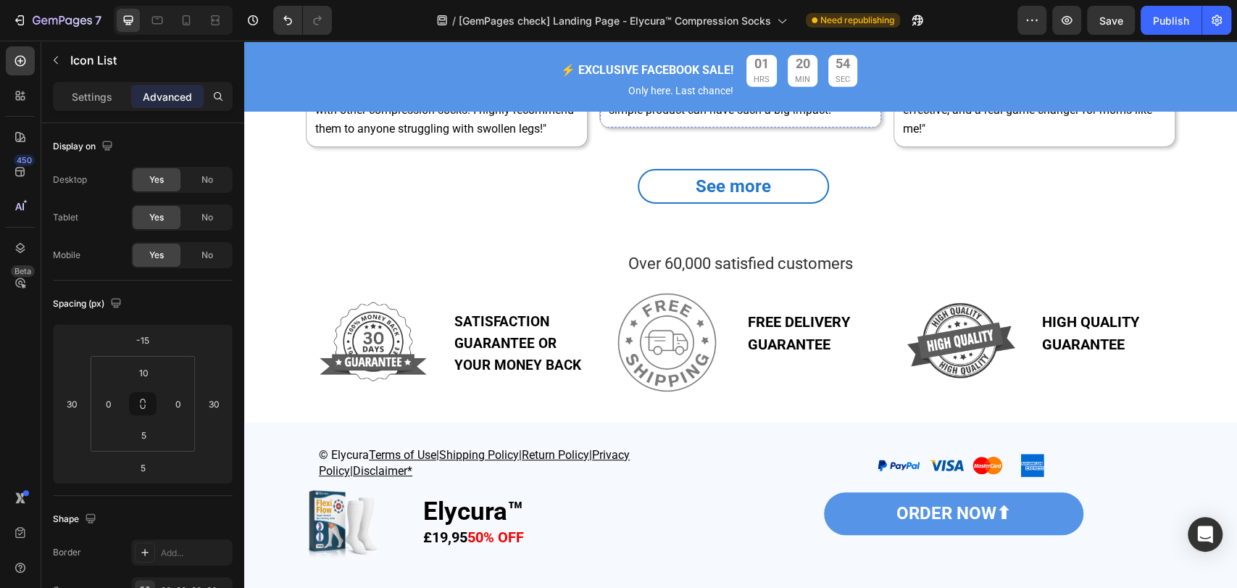
click at [94, 96] on p "Settings" at bounding box center [92, 96] width 41 height 15
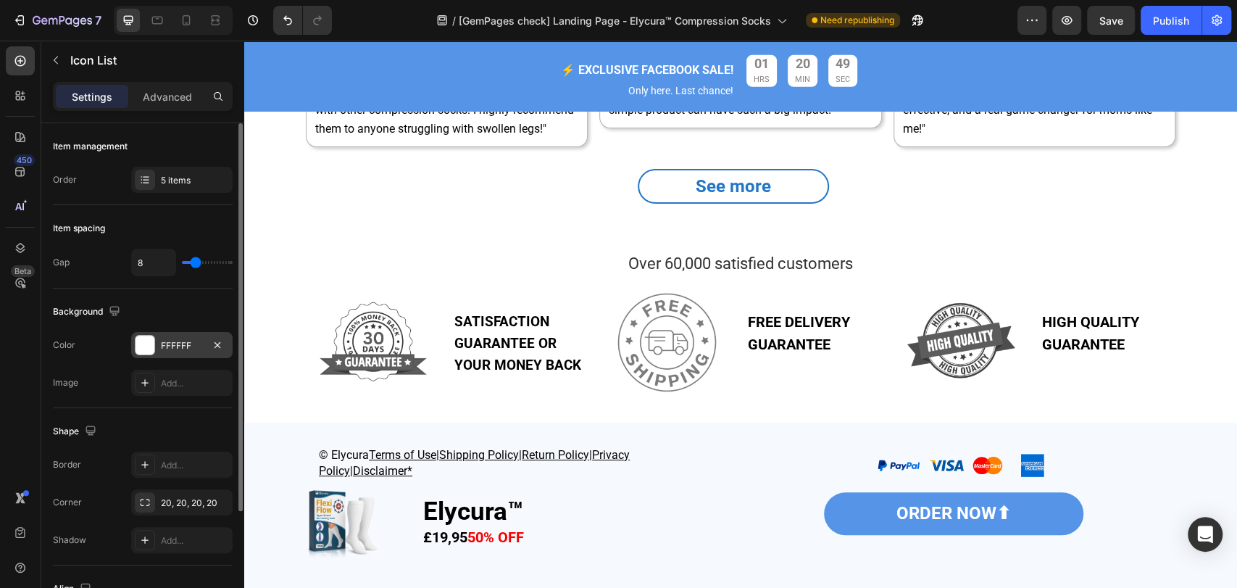
click at [171, 341] on div "FFFFFF" at bounding box center [182, 345] width 42 height 13
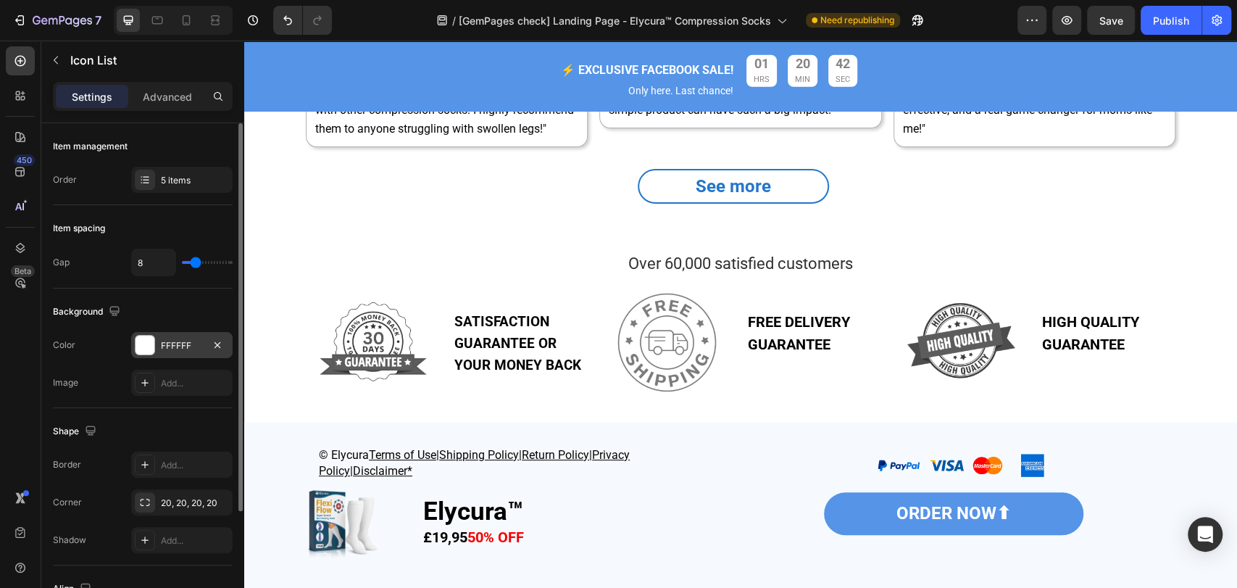
click at [193, 345] on div "FFFFFF" at bounding box center [182, 345] width 42 height 13
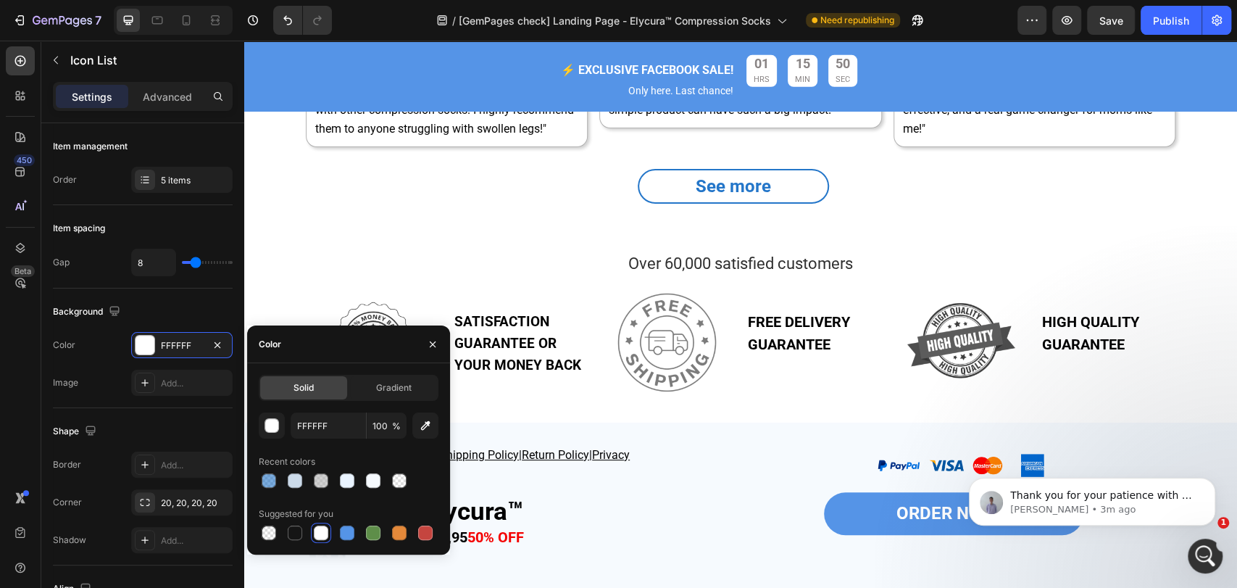
scroll to position [0, 0]
click at [39, 13] on div "7" at bounding box center [67, 20] width 69 height 17
